Goal: Task Accomplishment & Management: Manage account settings

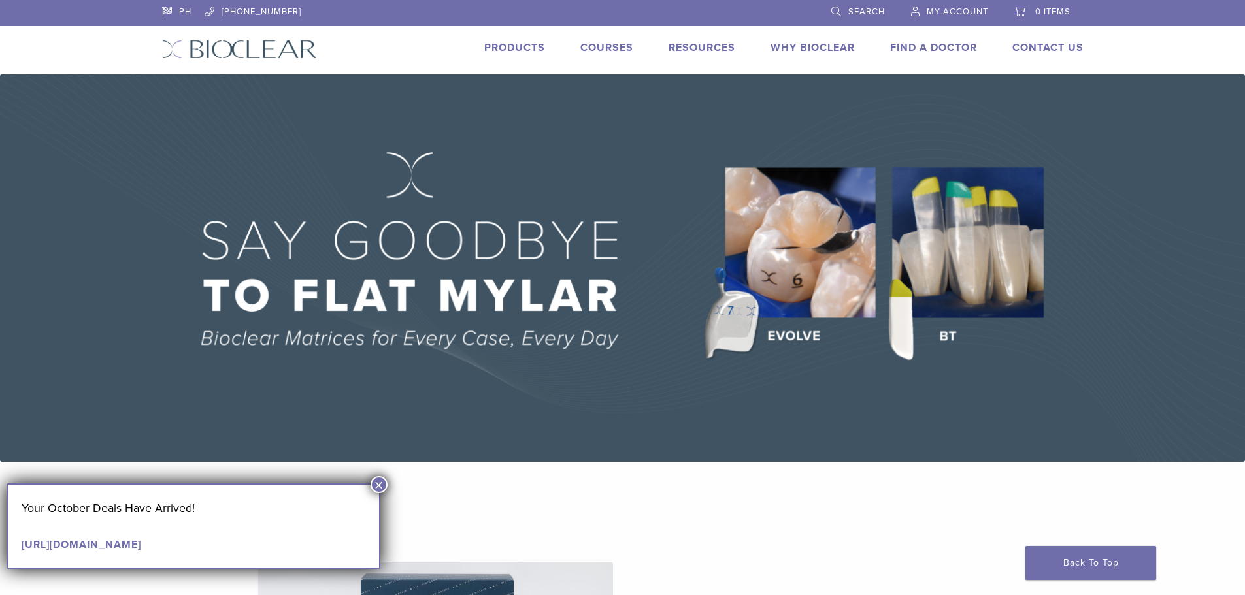
click at [949, 12] on span "My Account" at bounding box center [957, 12] width 61 height 10
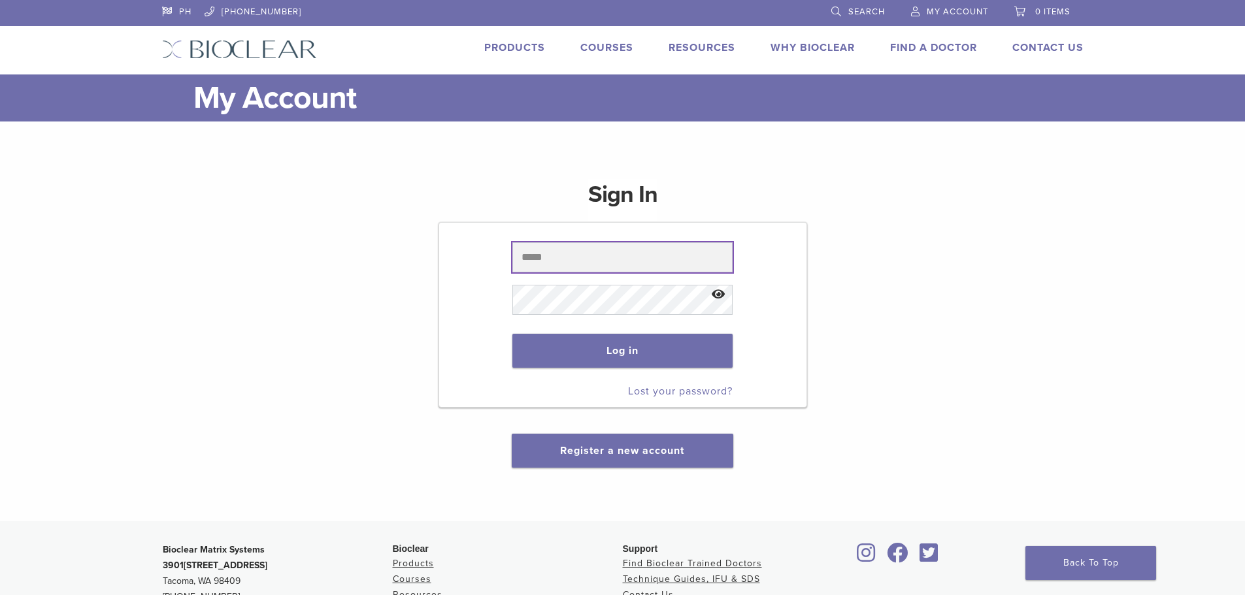
click at [606, 248] on input "text" at bounding box center [622, 257] width 220 height 30
paste input "**********"
type input "**********"
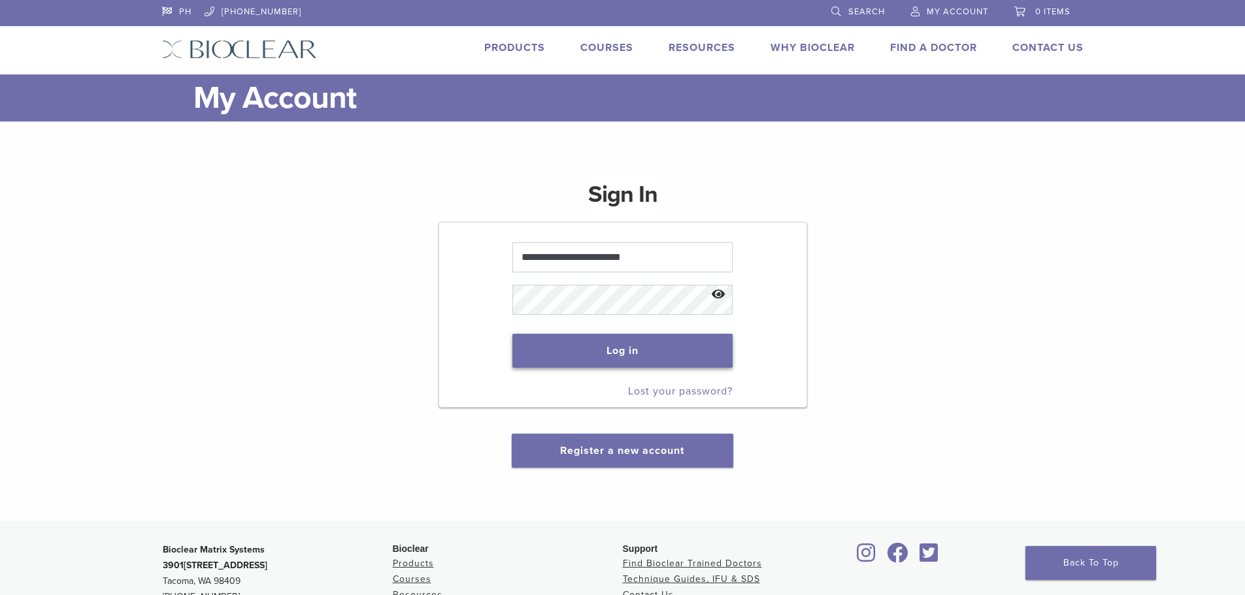
click at [569, 343] on button "Log in" at bounding box center [622, 351] width 220 height 34
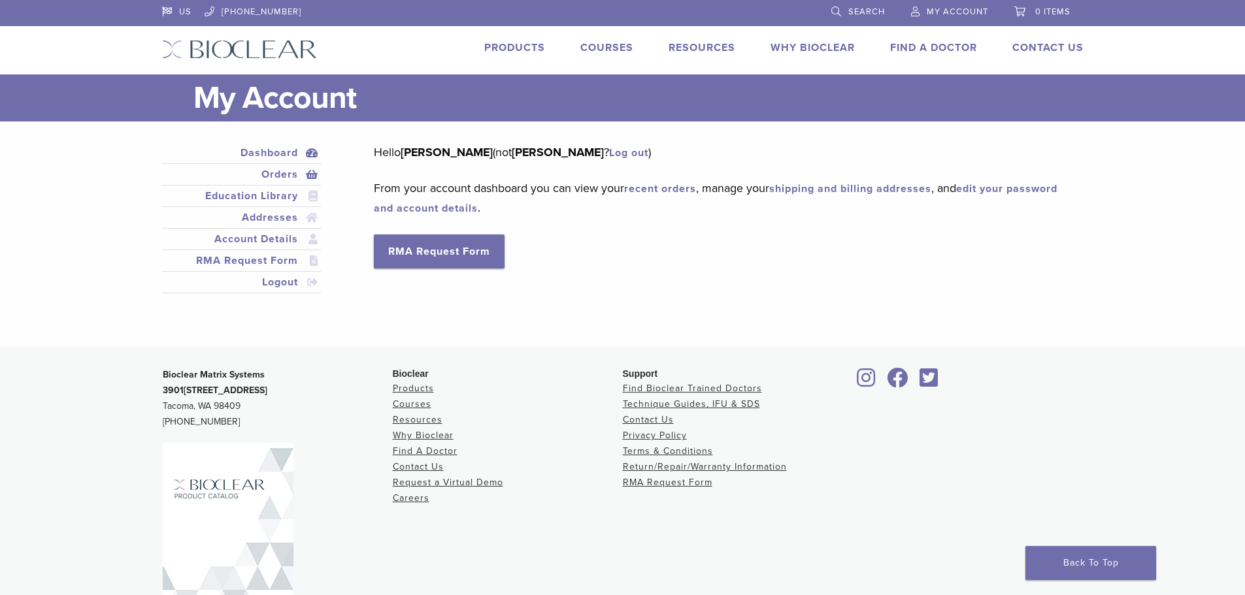
click at [284, 178] on link "Orders" at bounding box center [242, 175] width 154 height 16
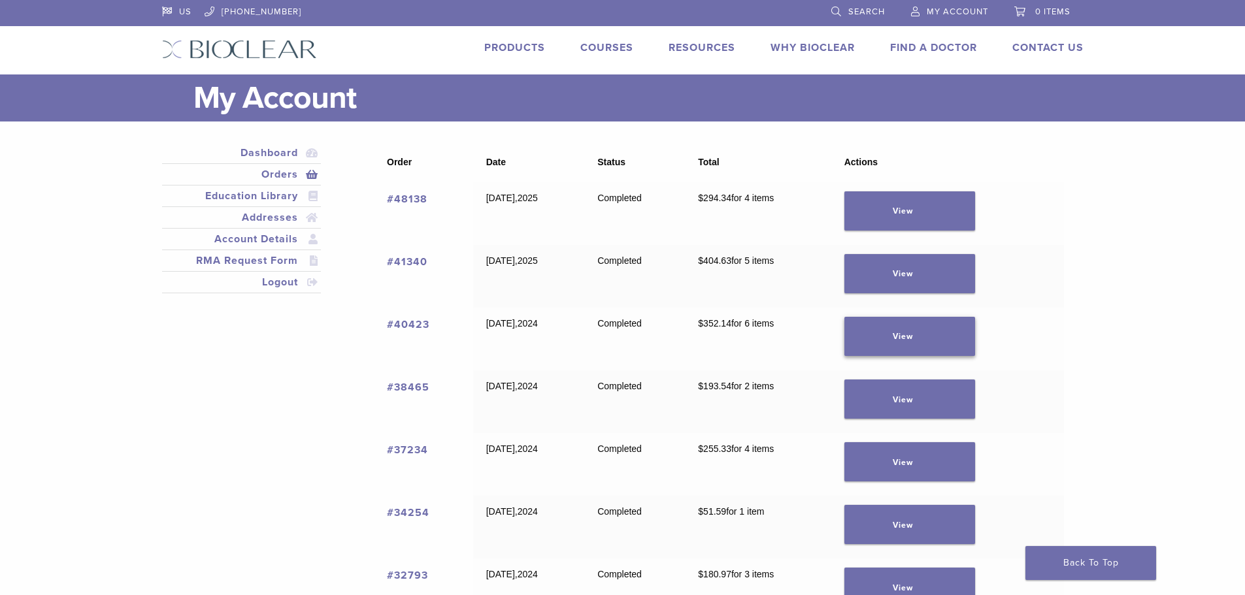
click at [894, 339] on link "View" at bounding box center [909, 336] width 131 height 39
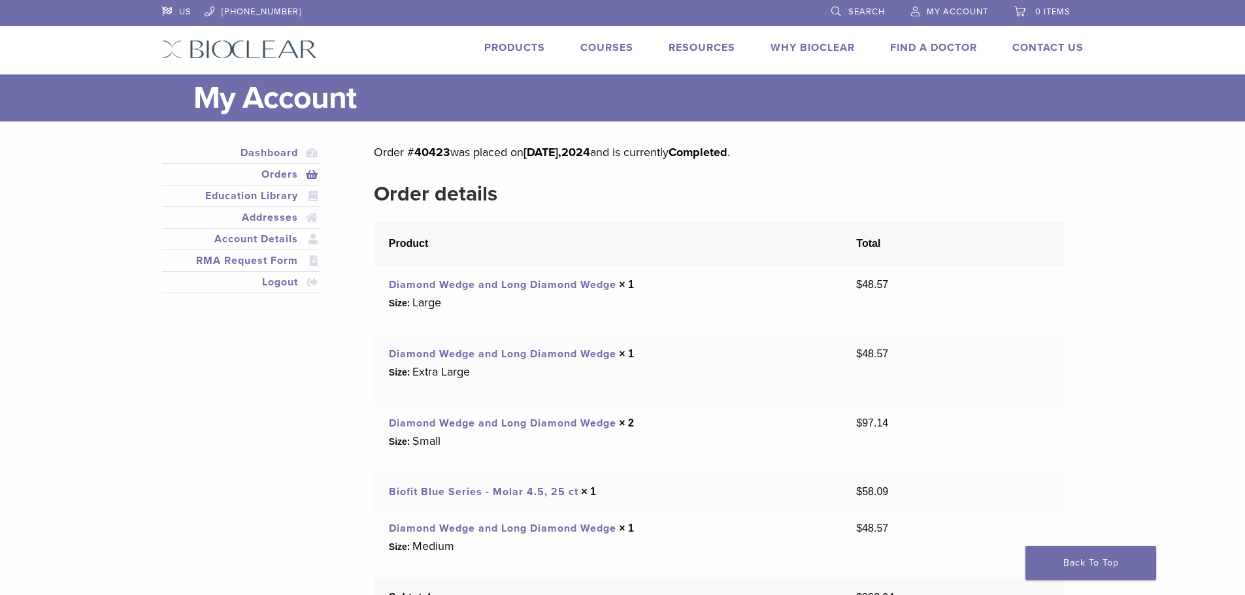
click at [434, 154] on mark "40423" at bounding box center [432, 152] width 36 height 14
copy p "40423"
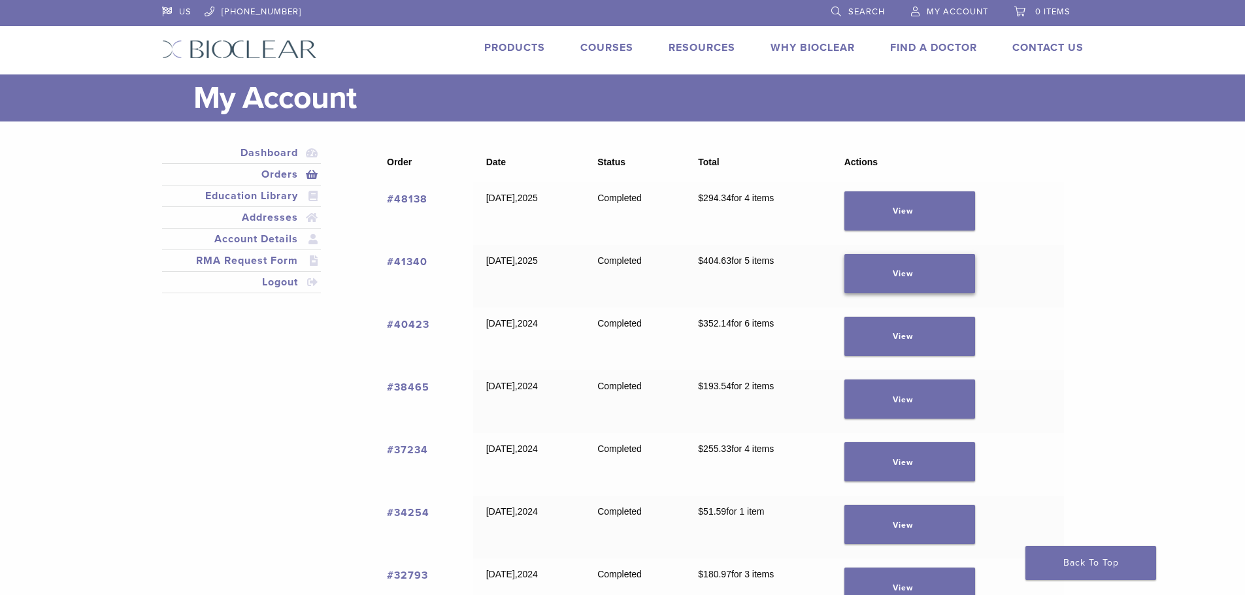
click at [893, 278] on link "View" at bounding box center [909, 273] width 131 height 39
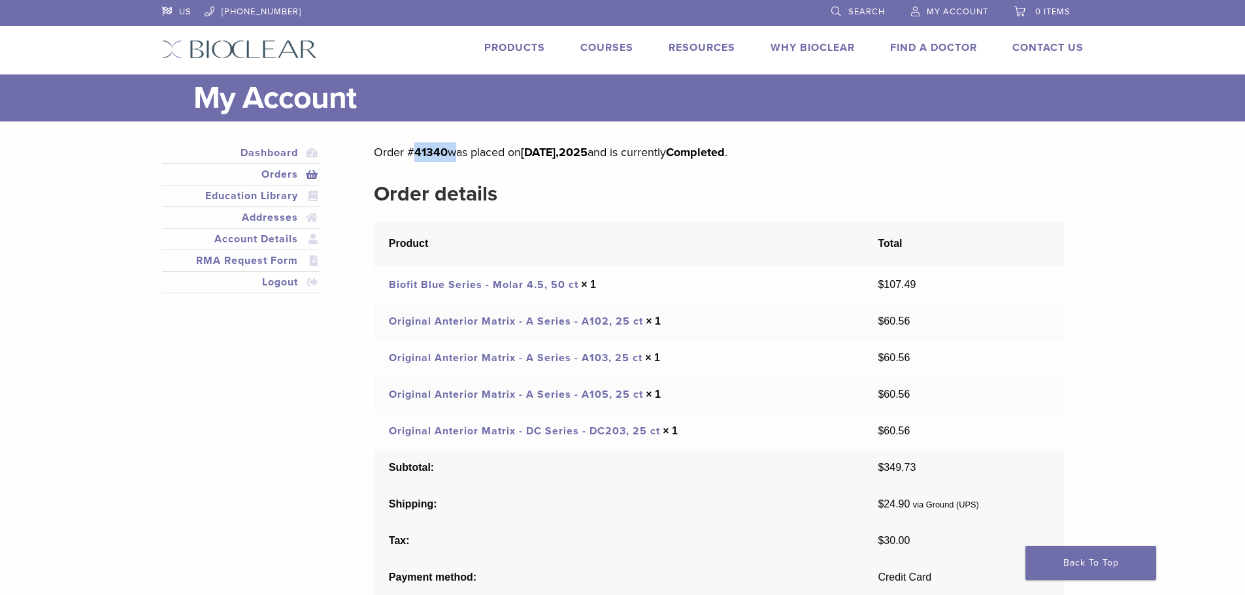
drag, startPoint x: 450, startPoint y: 151, endPoint x: 412, endPoint y: 157, distance: 38.4
click at [412, 157] on p "Order # 41340 was placed on February 20, 2025 and is currently Completed ." at bounding box center [718, 152] width 689 height 20
copy p "41340"
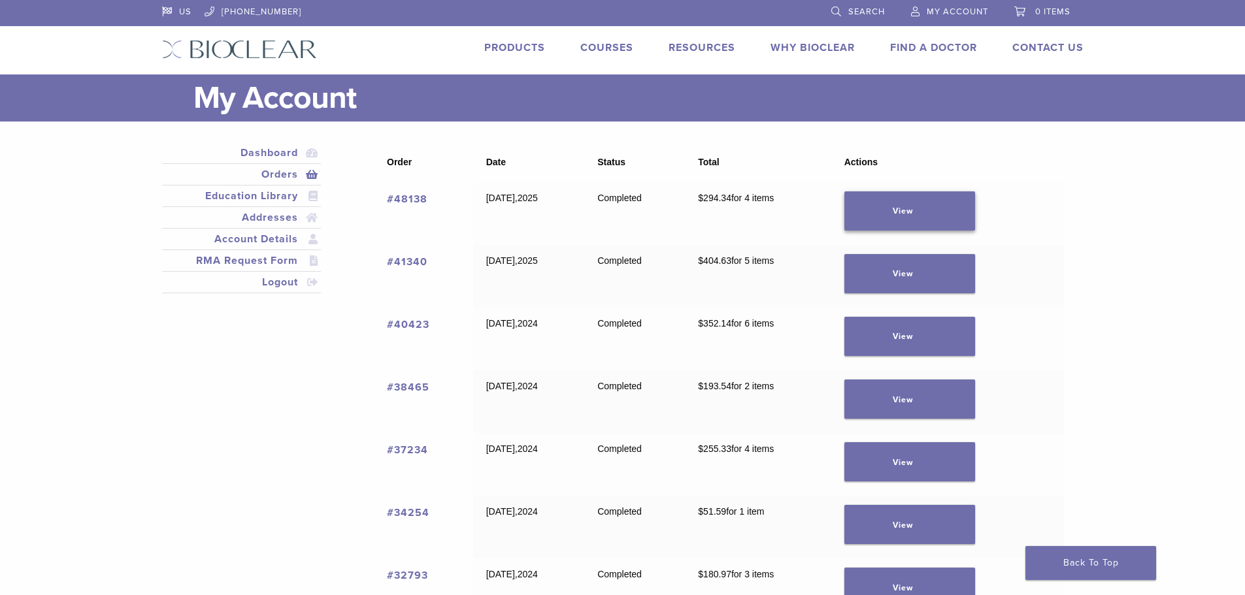
click at [898, 212] on link "View" at bounding box center [909, 210] width 131 height 39
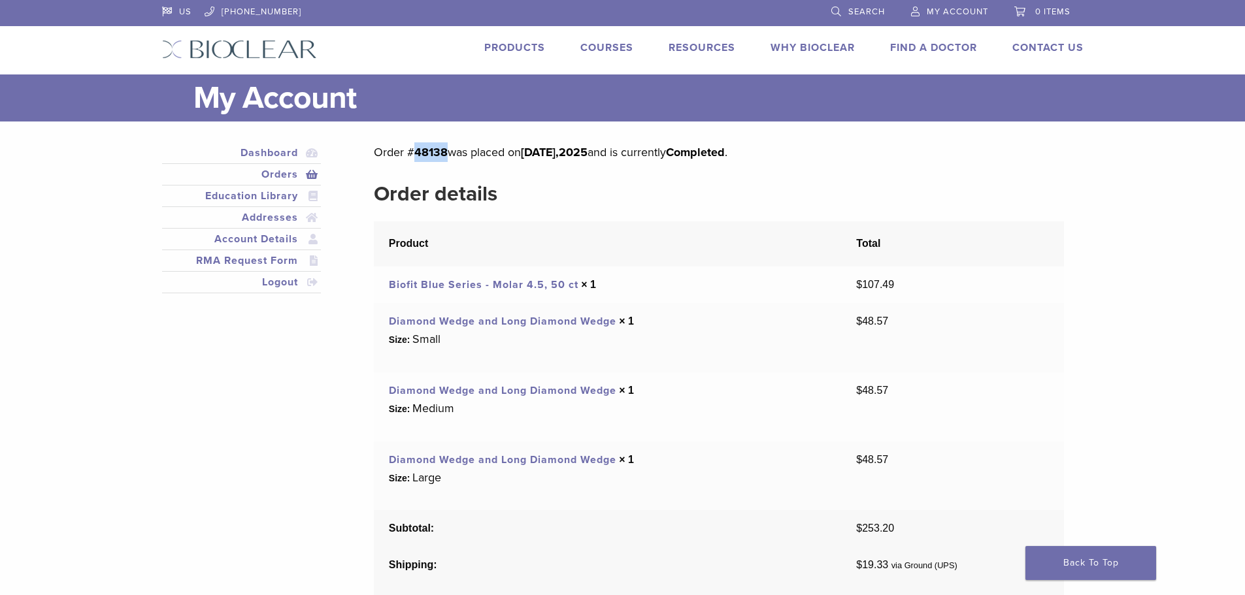
drag, startPoint x: 446, startPoint y: 153, endPoint x: 412, endPoint y: 153, distance: 33.3
click at [412, 153] on p "Order # 48138 was placed on [DATE] and is currently Completed ." at bounding box center [718, 152] width 689 height 20
copy mark "48138"
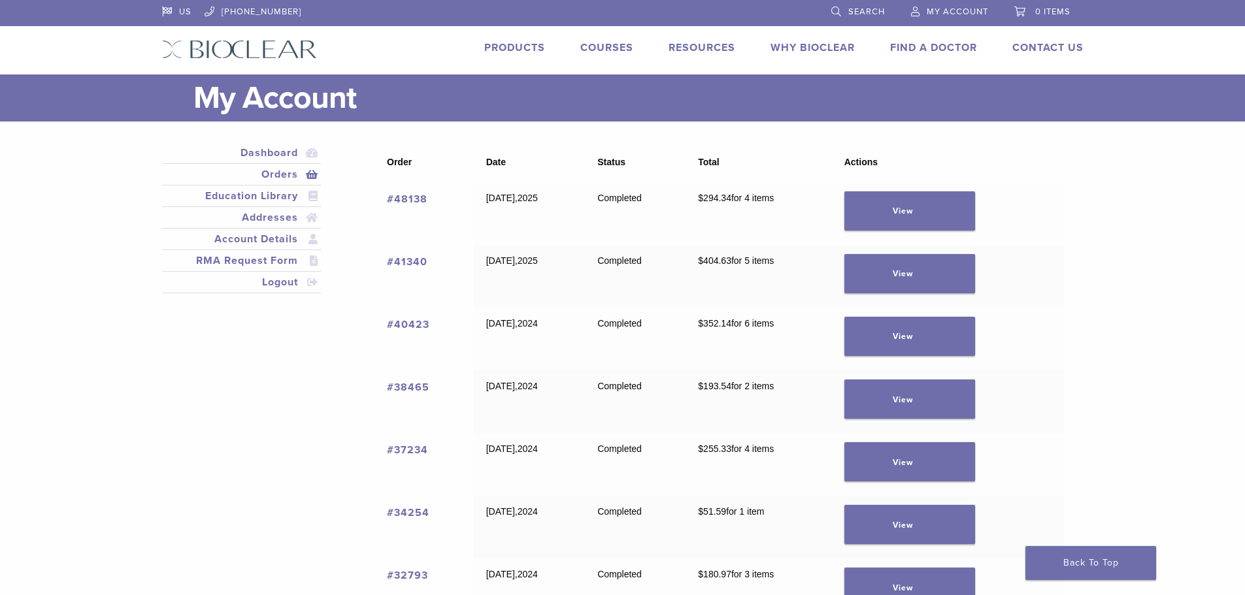
click at [938, 9] on span "My Account" at bounding box center [957, 12] width 61 height 10
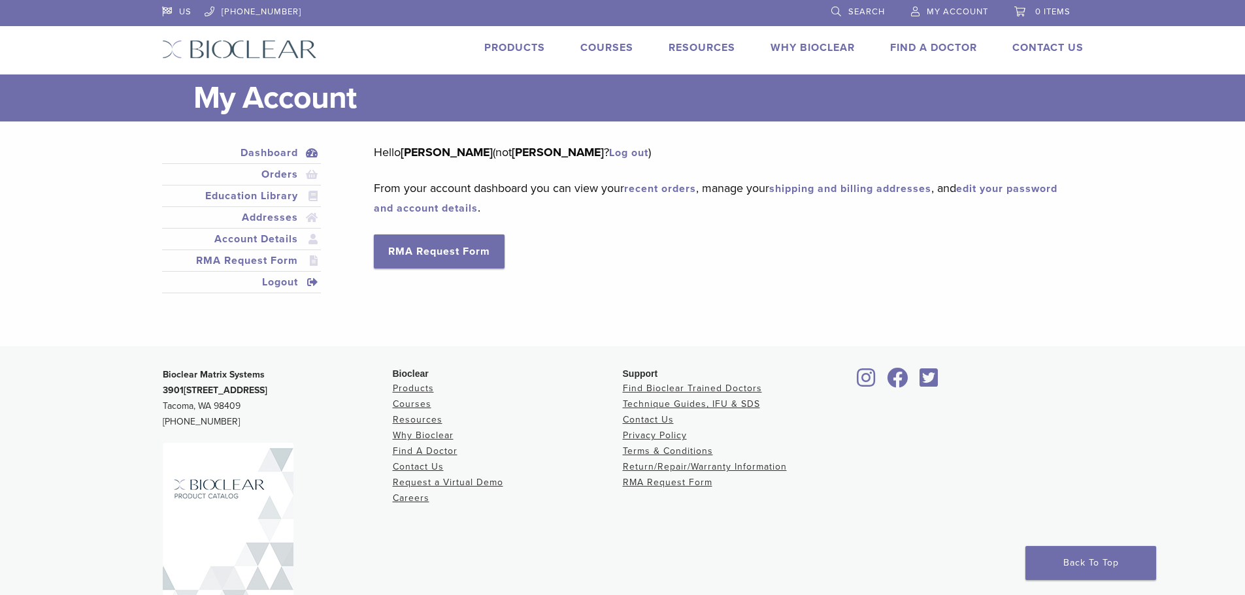
click at [280, 283] on link "Logout" at bounding box center [242, 282] width 154 height 16
